Goal: Information Seeking & Learning: Learn about a topic

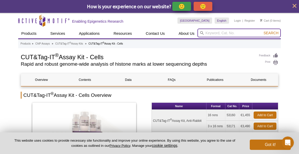
click at [217, 31] on input "search" at bounding box center [239, 32] width 83 height 9
type input "atac seq kit"
click at [262, 31] on button "Search" at bounding box center [271, 33] width 18 height 5
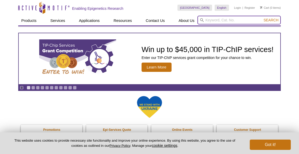
click at [211, 22] on input "search" at bounding box center [239, 20] width 83 height 9
type input "chipseq"
click at [262, 18] on button "Search" at bounding box center [271, 20] width 18 height 5
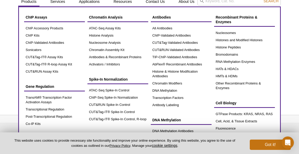
scroll to position [18, 0]
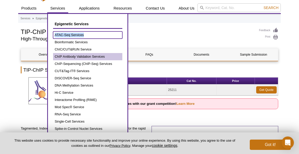
scroll to position [24, 0]
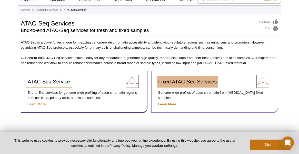
scroll to position [40, 0]
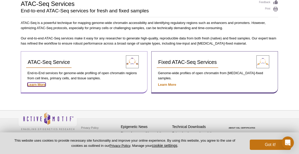
click at [39, 85] on strong "Learn More" at bounding box center [36, 84] width 18 height 4
